Goal: Task Accomplishment & Management: Use online tool/utility

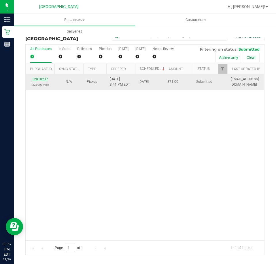
click at [45, 79] on link "12010237" at bounding box center [40, 79] width 16 height 4
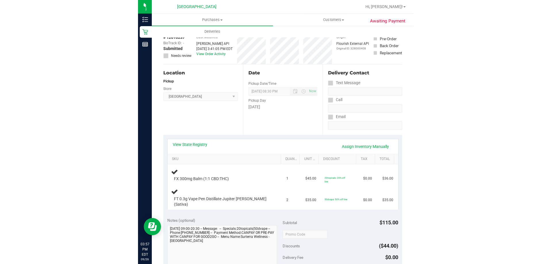
scroll to position [29, 0]
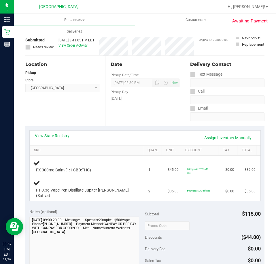
click at [67, 105] on div "Location Pickup Store [GEOGRAPHIC_DATA] WC Select Store [PERSON_NAME][GEOGRAPHI…" at bounding box center [65, 91] width 80 height 70
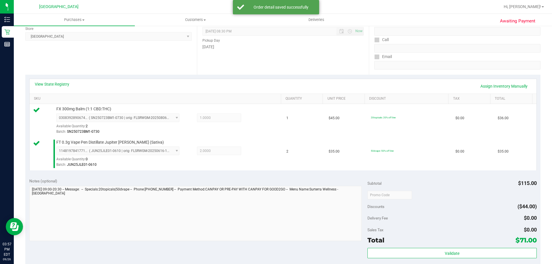
scroll to position [144, 0]
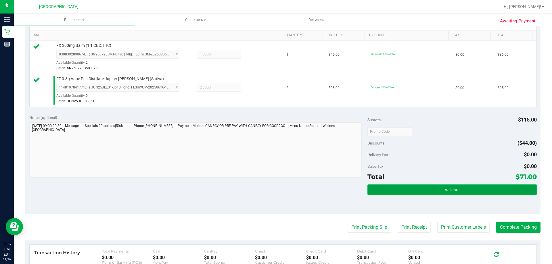
click at [275, 190] on button "Validate" at bounding box center [452, 190] width 169 height 10
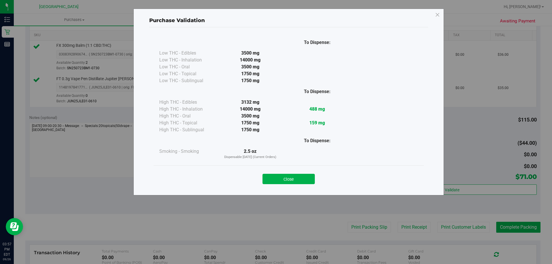
drag, startPoint x: 278, startPoint y: 179, endPoint x: 284, endPoint y: 181, distance: 6.0
click at [275, 179] on button "Close" at bounding box center [289, 179] width 52 height 10
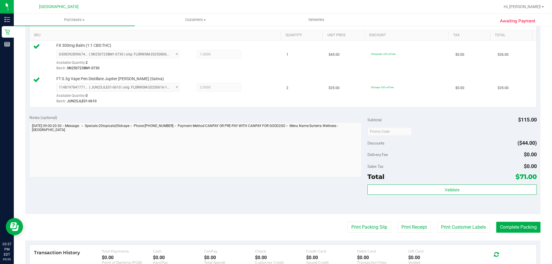
click at [275, 221] on purchase-details "Back Edit Purchase Cancel Purchase View Profile # 12010237 BioTrack ID: - Submi…" at bounding box center [282, 117] width 515 height 461
click at [275, 227] on button "Print Packing Slip" at bounding box center [369, 227] width 43 height 11
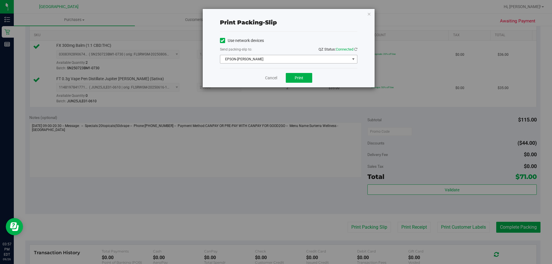
click at [275, 59] on span "EPSON-[PERSON_NAME]" at bounding box center [285, 59] width 130 height 8
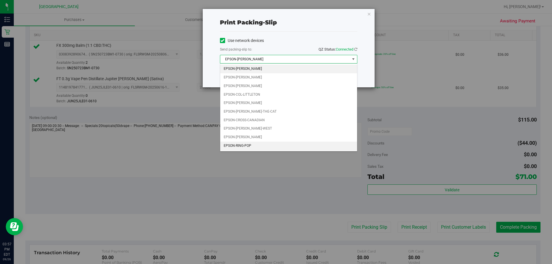
click at [244, 145] on li "EPSON-RING-POP" at bounding box center [288, 146] width 137 height 9
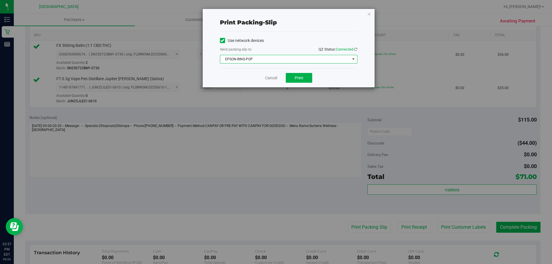
click at [275, 78] on div "Cancel Print" at bounding box center [288, 77] width 137 height 19
click at [275, 86] on div "Cancel Print" at bounding box center [288, 77] width 137 height 19
click at [275, 78] on span "Print" at bounding box center [299, 78] width 9 height 5
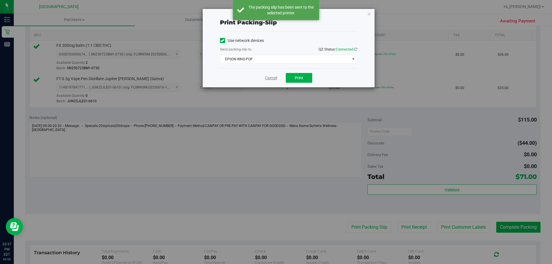
click at [271, 78] on link "Cancel" at bounding box center [271, 78] width 12 height 6
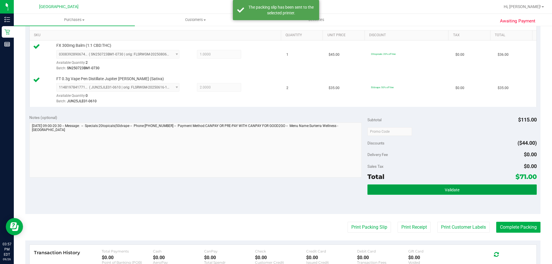
click at [275, 191] on button "Validate" at bounding box center [452, 190] width 169 height 10
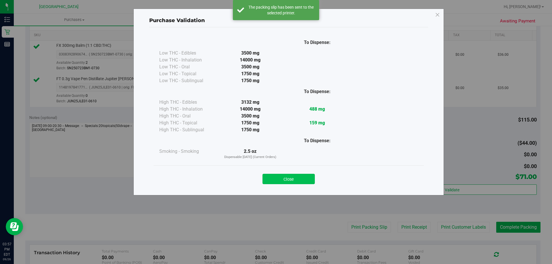
click at [275, 174] on button "Close" at bounding box center [289, 179] width 52 height 10
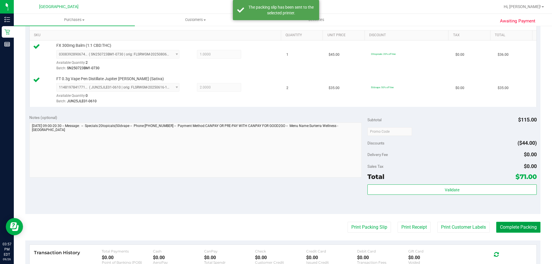
click at [275, 224] on button "Complete Packing" at bounding box center [518, 227] width 44 height 11
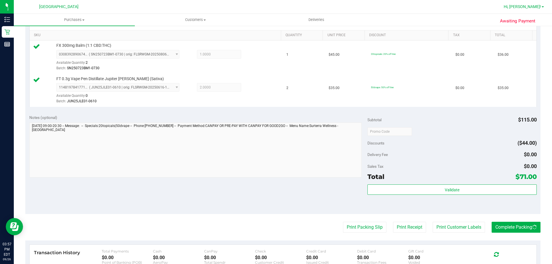
click at [275, 7] on span at bounding box center [543, 6] width 2 height 1
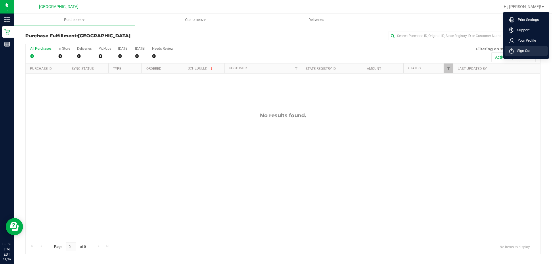
click at [275, 52] on span "Sign Out" at bounding box center [522, 51] width 17 height 6
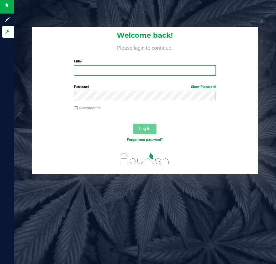
click at [87, 75] on input "Email" at bounding box center [145, 70] width 142 height 10
type input "[EMAIL_ADDRESS][DOMAIN_NAME]"
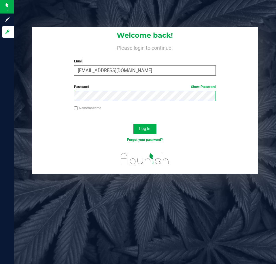
click at [133, 124] on button "Log In" at bounding box center [144, 129] width 23 height 10
